Goal: Find specific page/section: Locate item on page

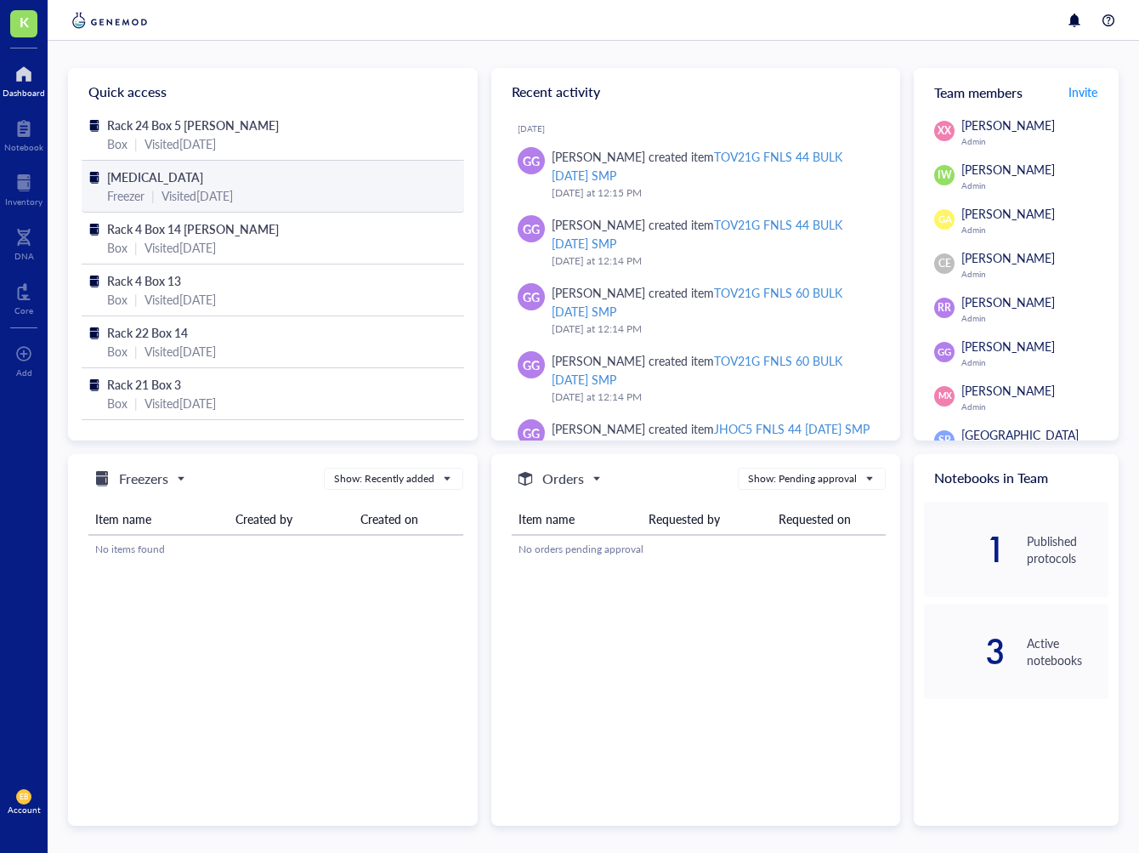
click at [150, 178] on span "[MEDICAL_DATA]" at bounding box center [155, 176] width 96 height 17
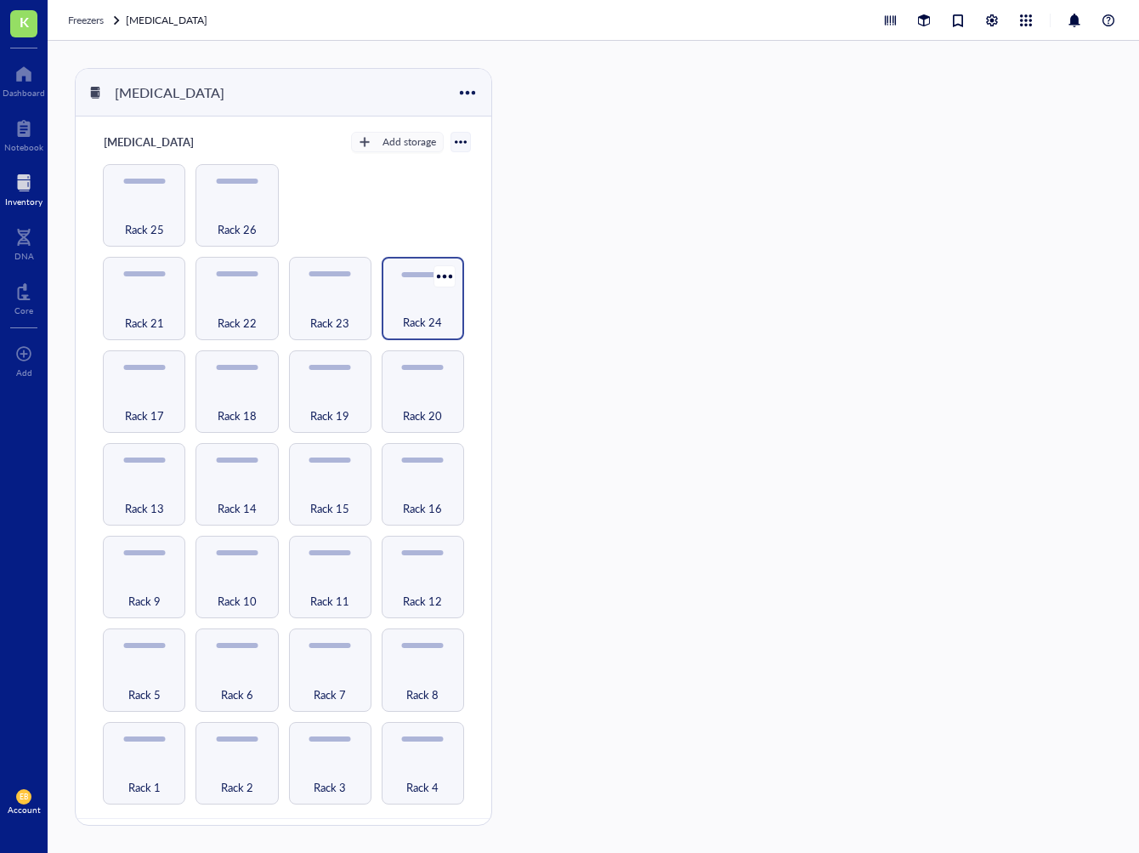
click at [424, 297] on div "Rack 24" at bounding box center [422, 312] width 65 height 37
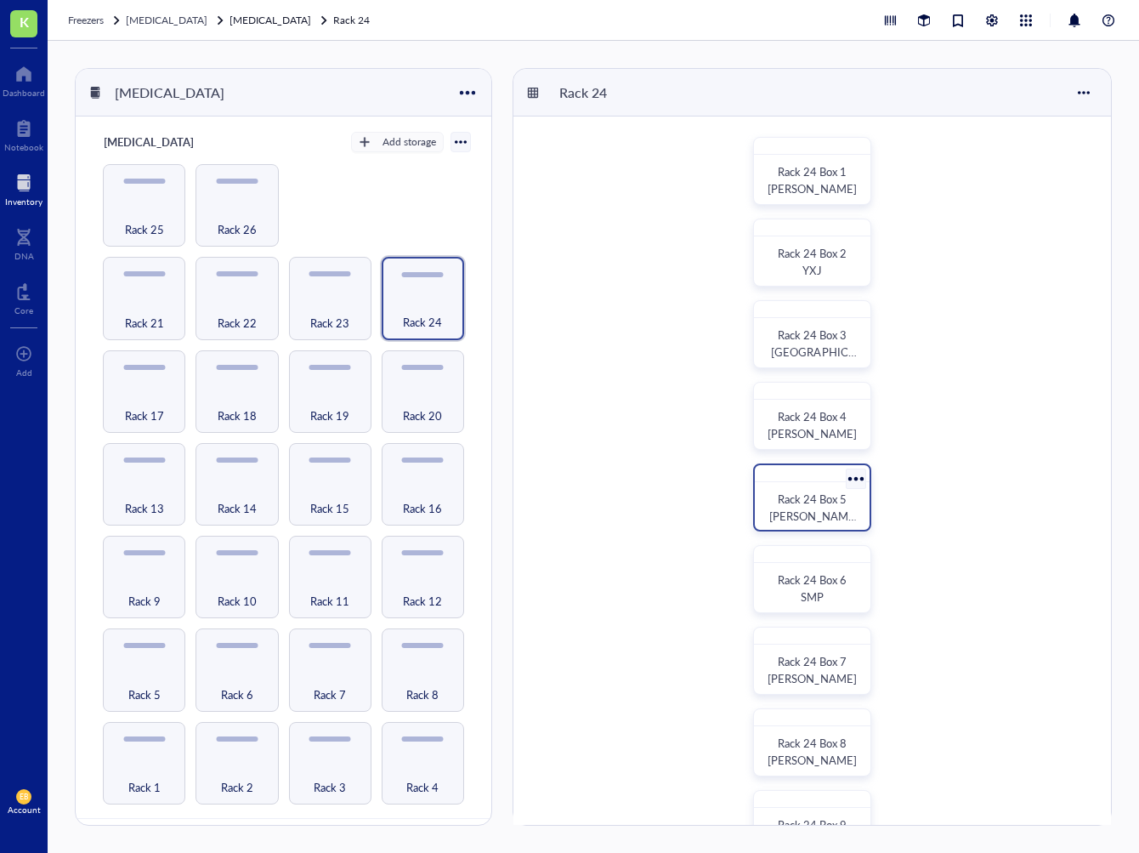
click at [792, 510] on span "Rack 24 Box 5 [PERSON_NAME]" at bounding box center [812, 515] width 87 height 50
